Goal: Task Accomplishment & Management: Complete application form

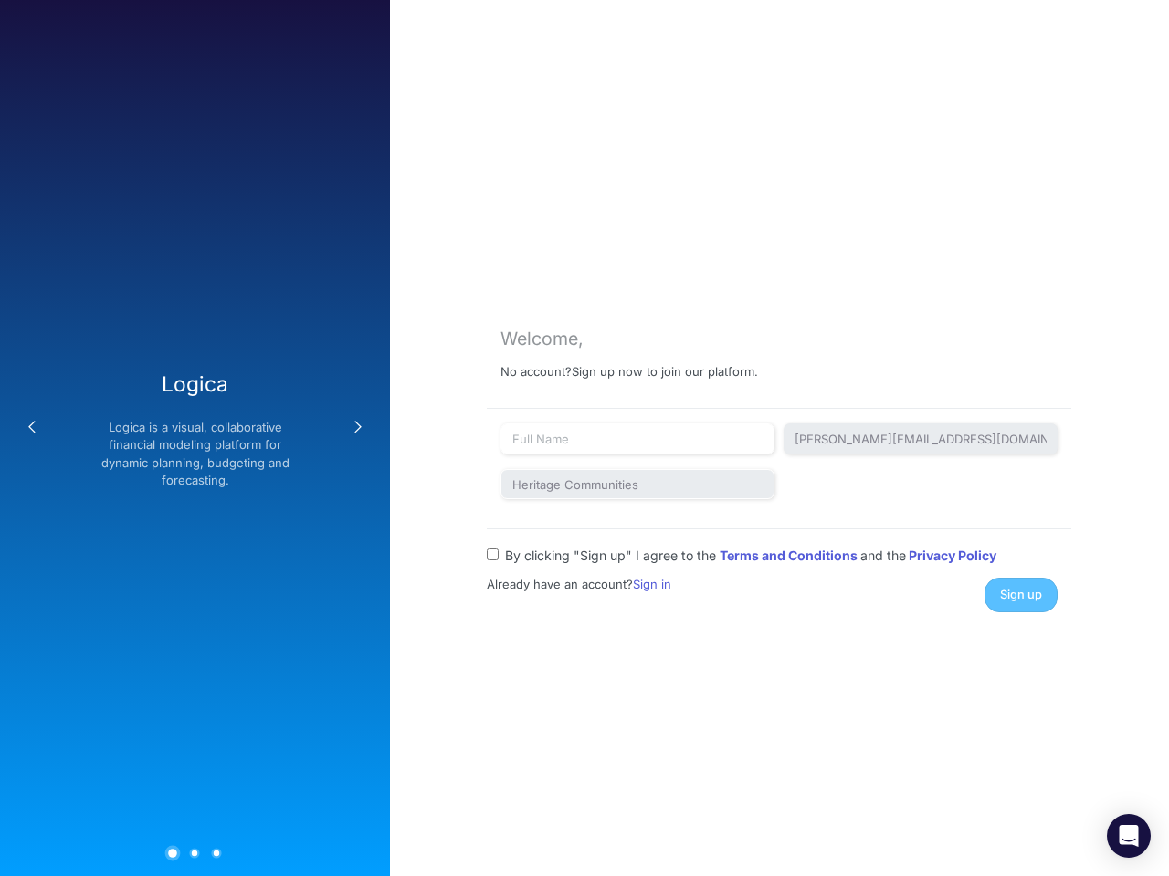
click at [32, 427] on button "Previous" at bounding box center [32, 427] width 37 height 37
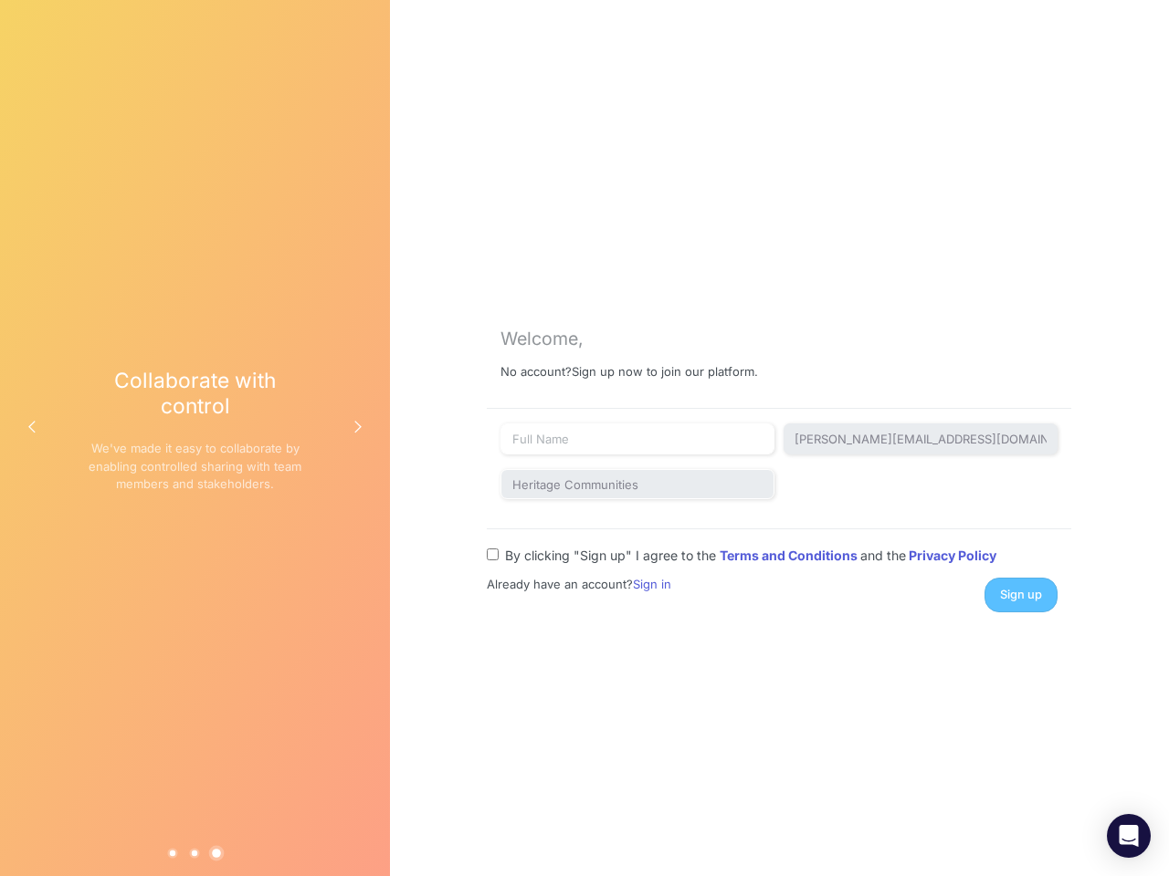
click at [194, 438] on div "Collaborate with control We've made it easy to collaborate by enabling controll…" at bounding box center [195, 438] width 215 height 140
click at [358, 427] on button "Next" at bounding box center [358, 427] width 37 height 37
click at [173, 853] on button "1" at bounding box center [173, 853] width 10 height 10
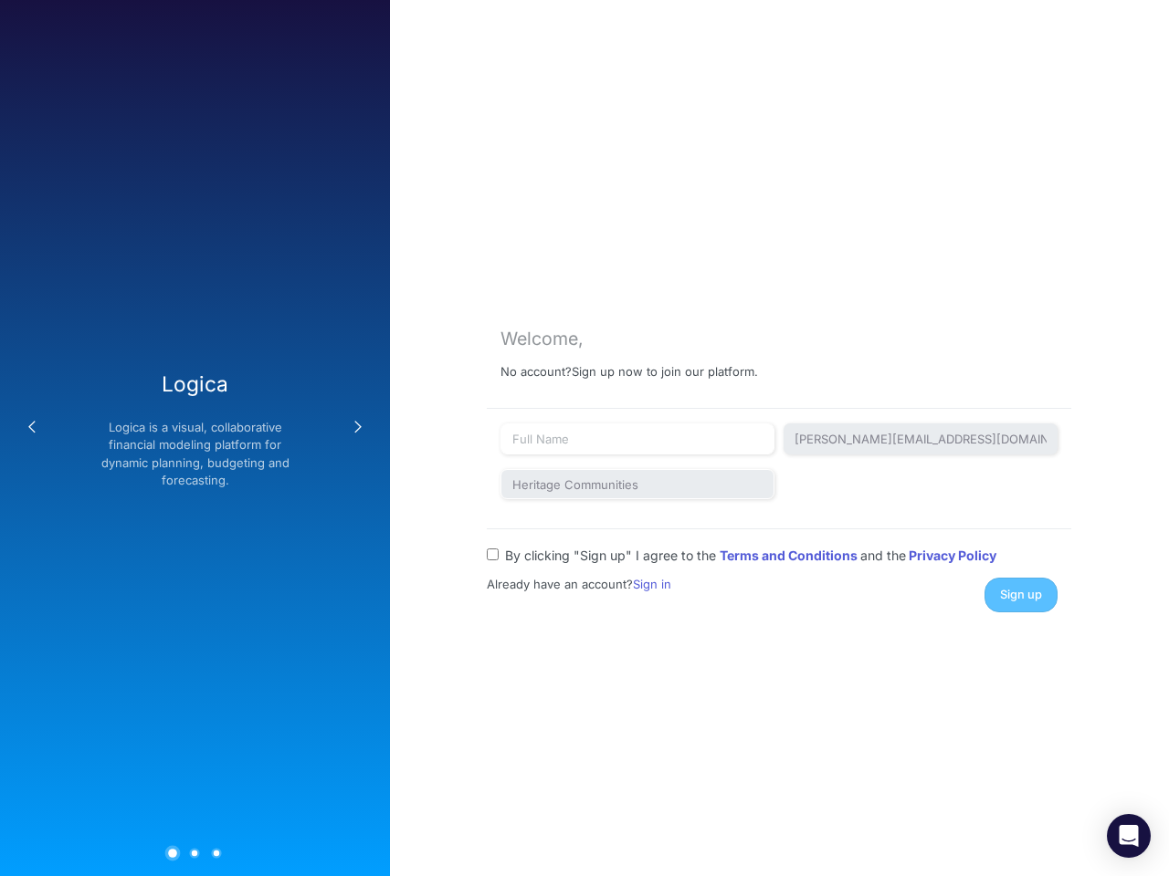
click at [194, 853] on button "2" at bounding box center [195, 853] width 10 height 10
click at [216, 853] on button "3" at bounding box center [217, 853] width 10 height 10
click at [1021, 594] on div "Sign up" at bounding box center [921, 595] width 299 height 34
click at [1128, 836] on icon "Open Intercom Messenger" at bounding box center [1128, 836] width 19 height 22
